Goal: Communication & Community: Answer question/provide support

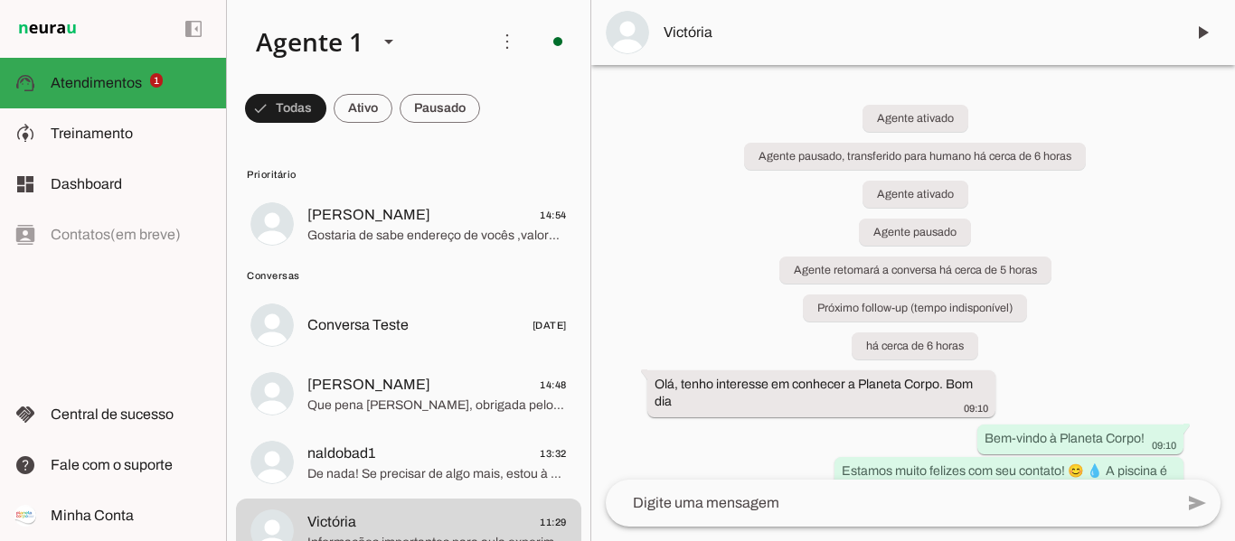
click at [401, 227] on span "Gostaria de sabe endereço de vocês ,valores horários etc" at bounding box center [436, 236] width 259 height 18
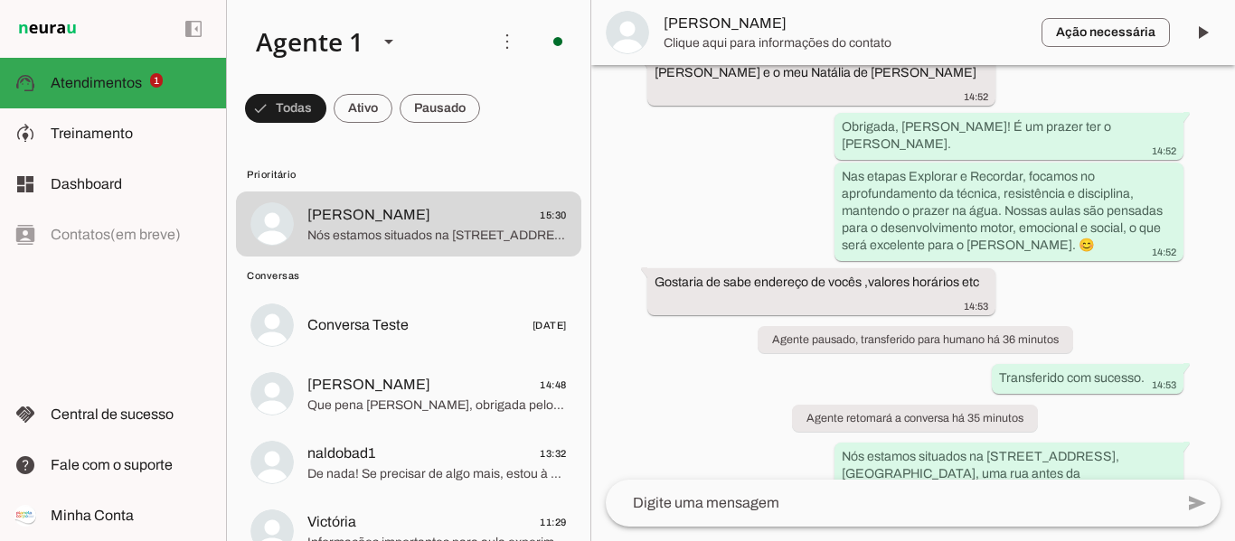
scroll to position [1311, 0]
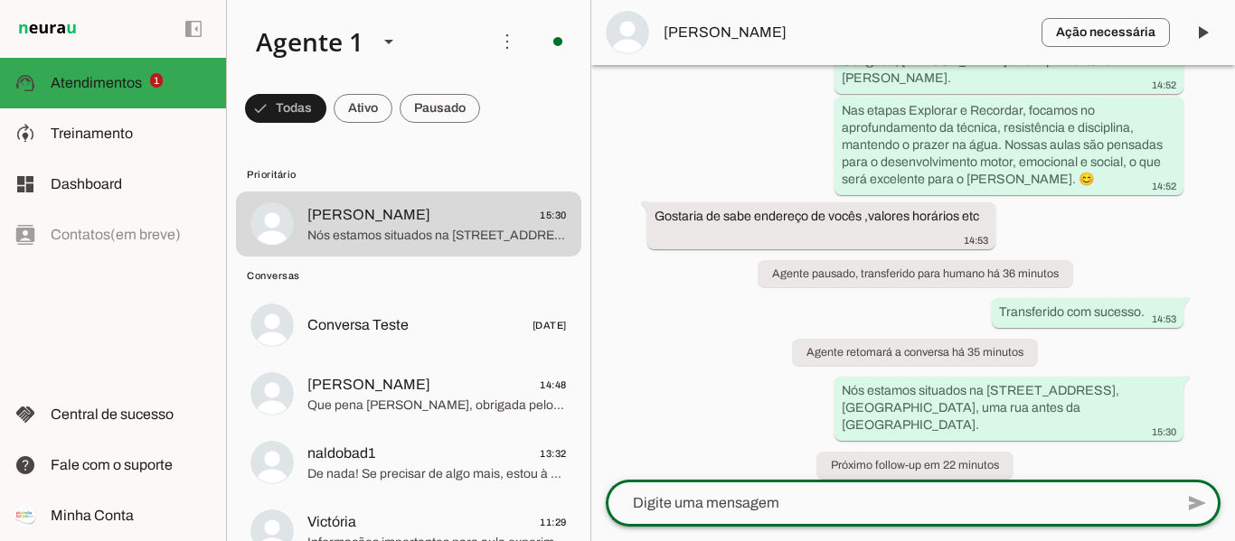
click at [806, 509] on textarea at bounding box center [890, 504] width 568 height 22
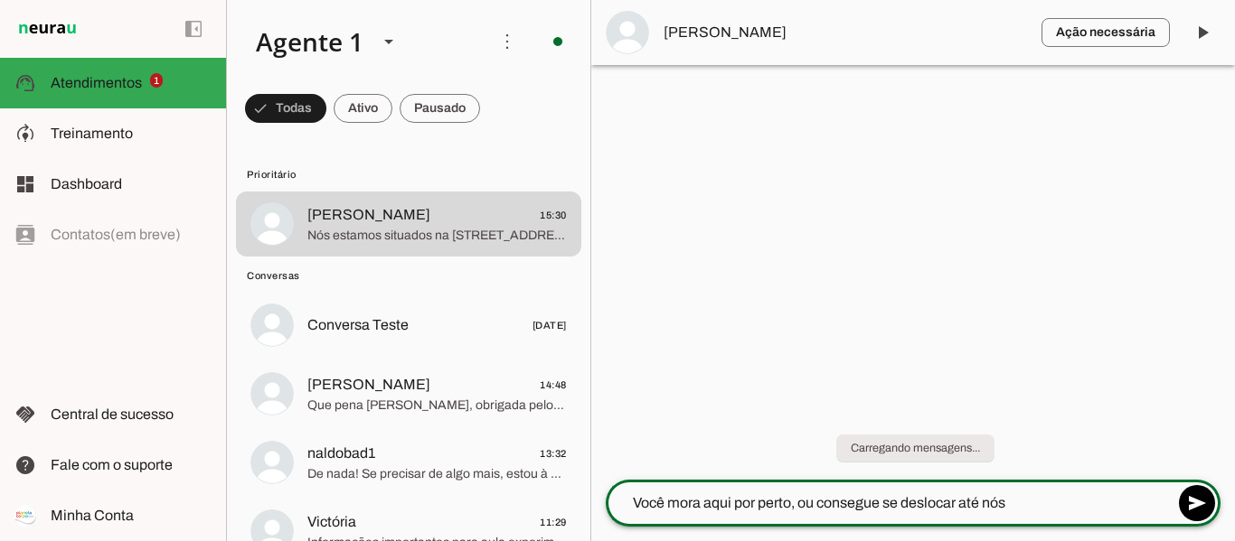
type textarea "Você mora aqui por perto, ou consegue se deslocar até nós?"
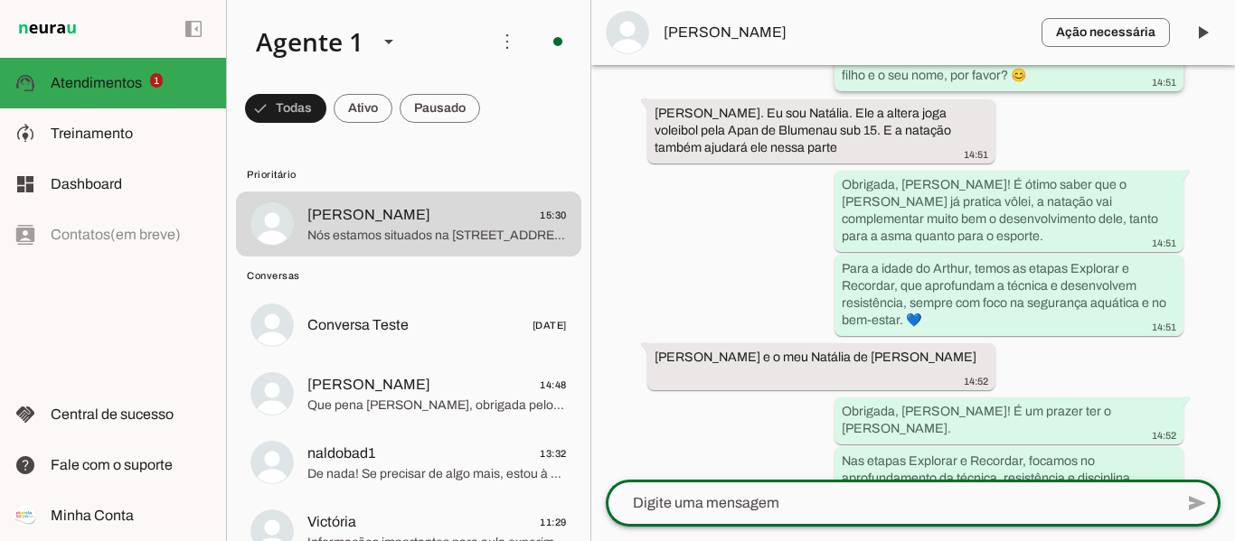
scroll to position [1360, 0]
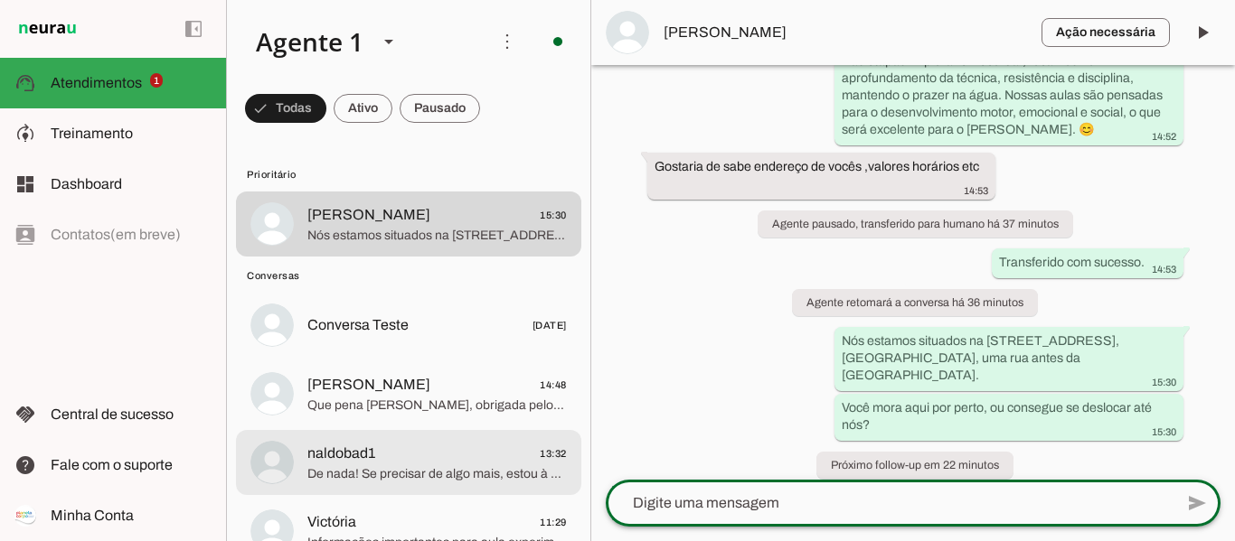
click at [484, 464] on span "naldobad1 13:32" at bounding box center [436, 454] width 259 height 23
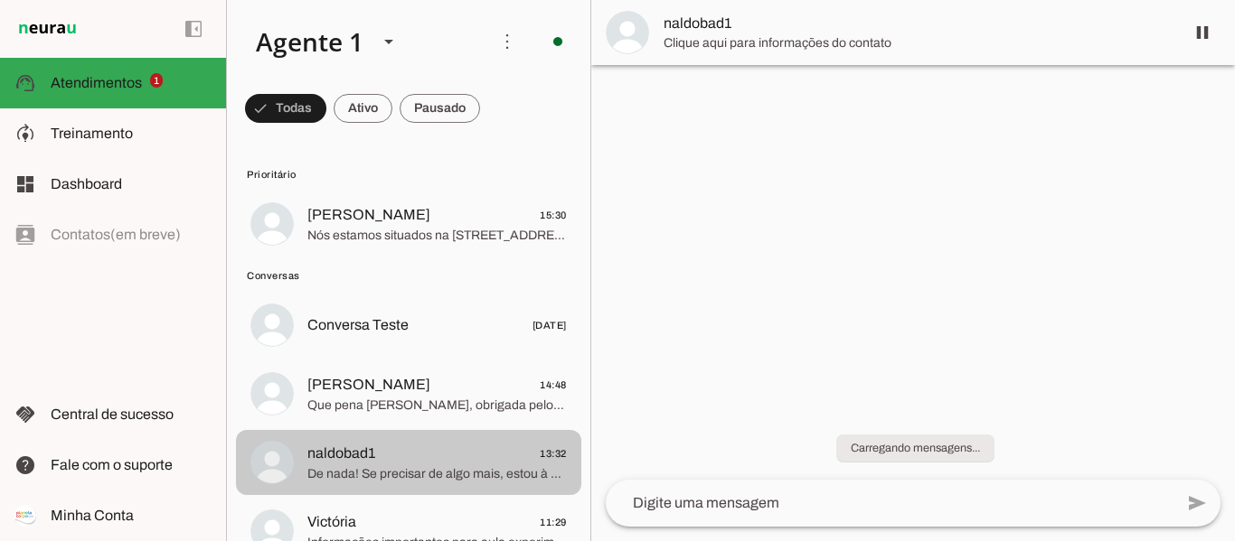
scroll to position [90, 0]
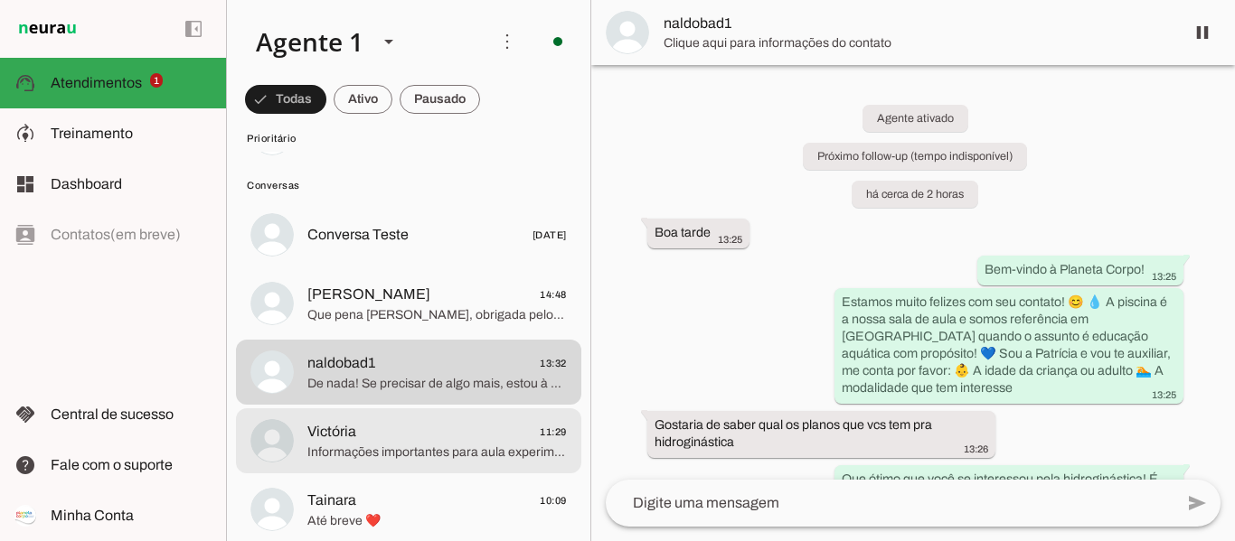
click at [477, 456] on span "Informações importantes para aula experimental: 💦Chegar 10 minutinhos antes de …" at bounding box center [436, 453] width 259 height 18
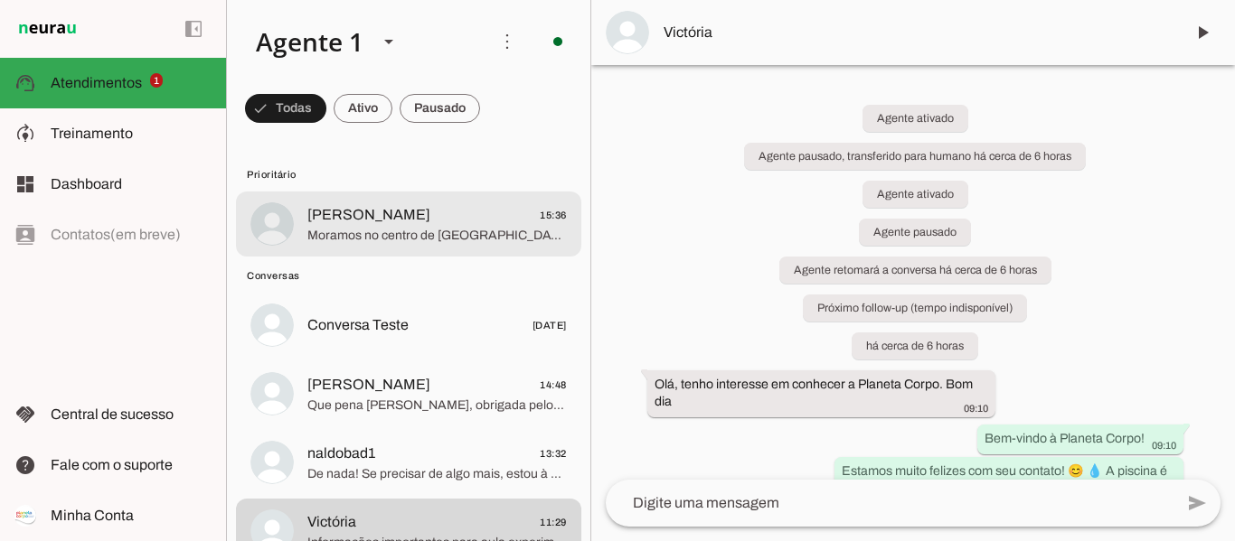
click at [437, 228] on span "Moramos no centro de [GEOGRAPHIC_DATA]" at bounding box center [436, 236] width 259 height 18
